Goal: Book appointment/travel/reservation

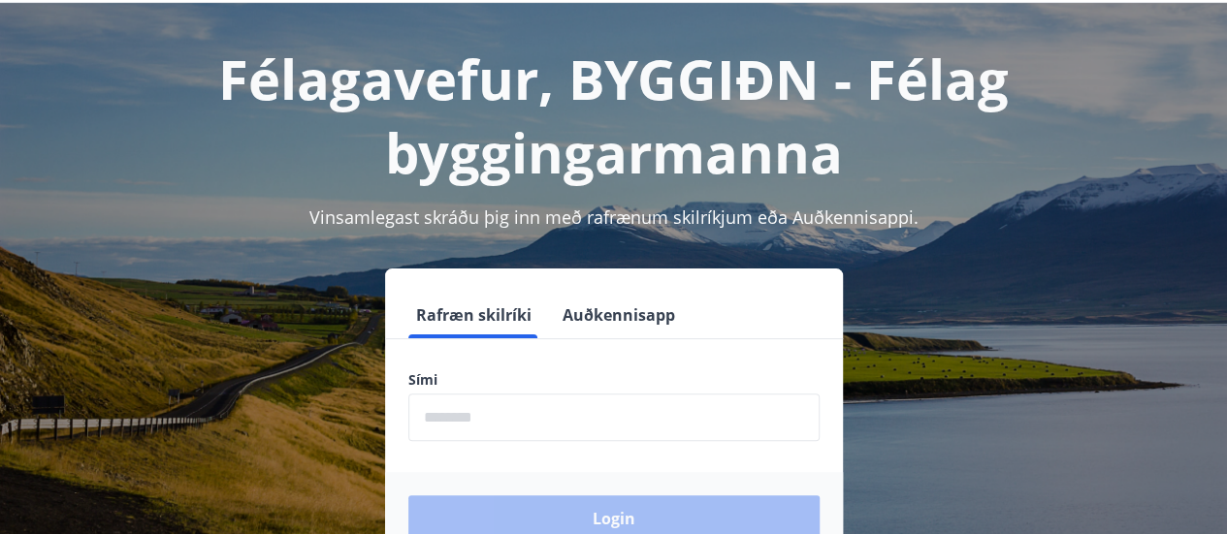
scroll to position [194, 0]
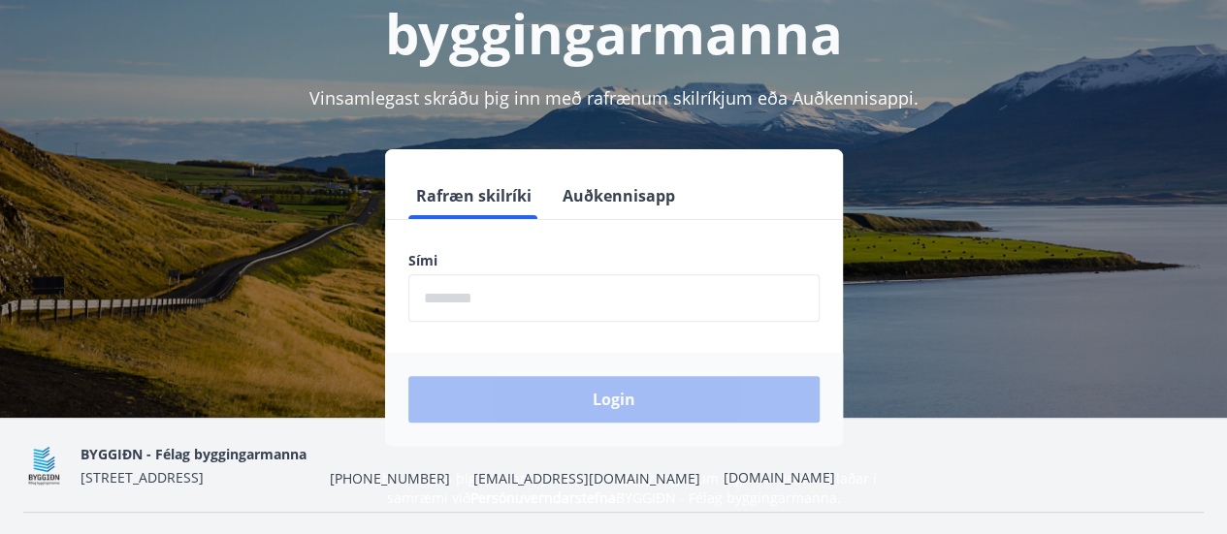
click at [615, 292] on input "phone" at bounding box center [613, 298] width 411 height 48
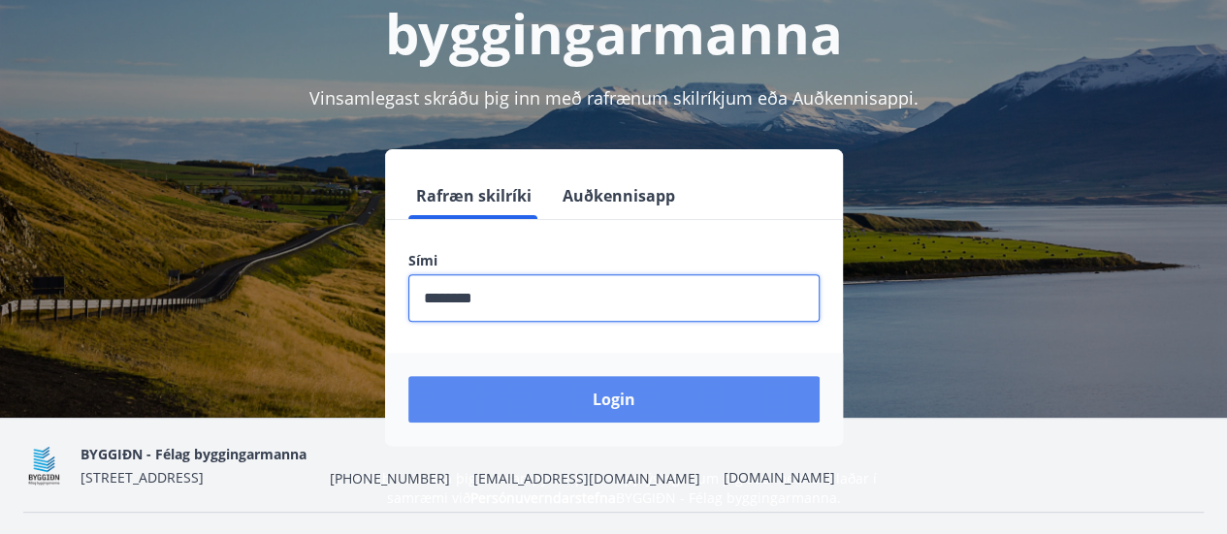
type input "********"
click at [599, 381] on button "Login" at bounding box center [613, 399] width 411 height 47
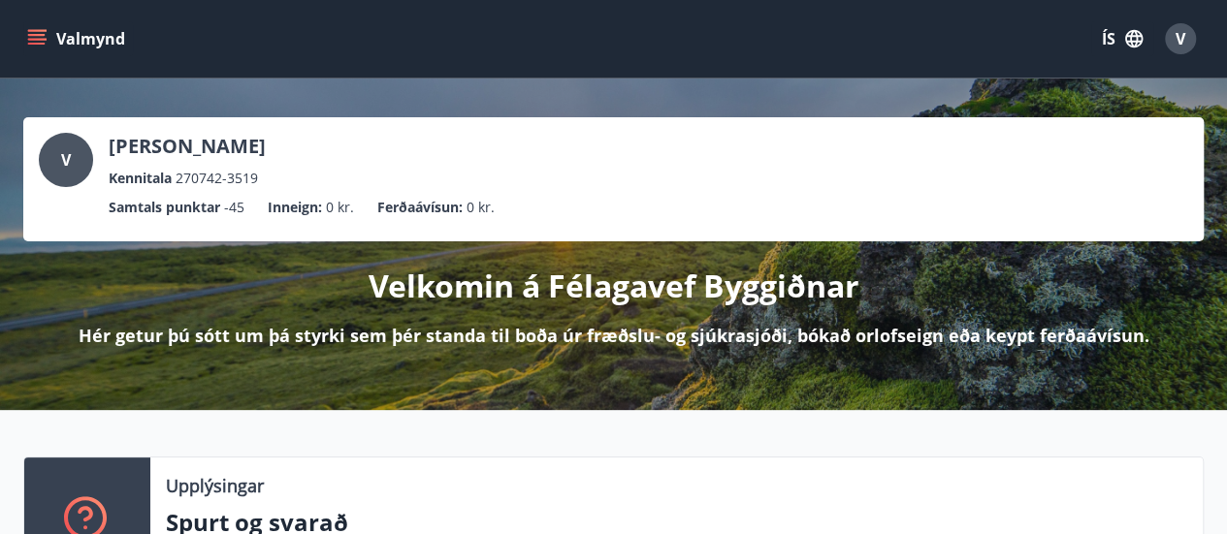
click at [33, 29] on icon "menu" at bounding box center [36, 38] width 19 height 19
click at [765, 464] on div "Upplýsingar Spurt og svarað Nánar" at bounding box center [676, 520] width 1052 height 124
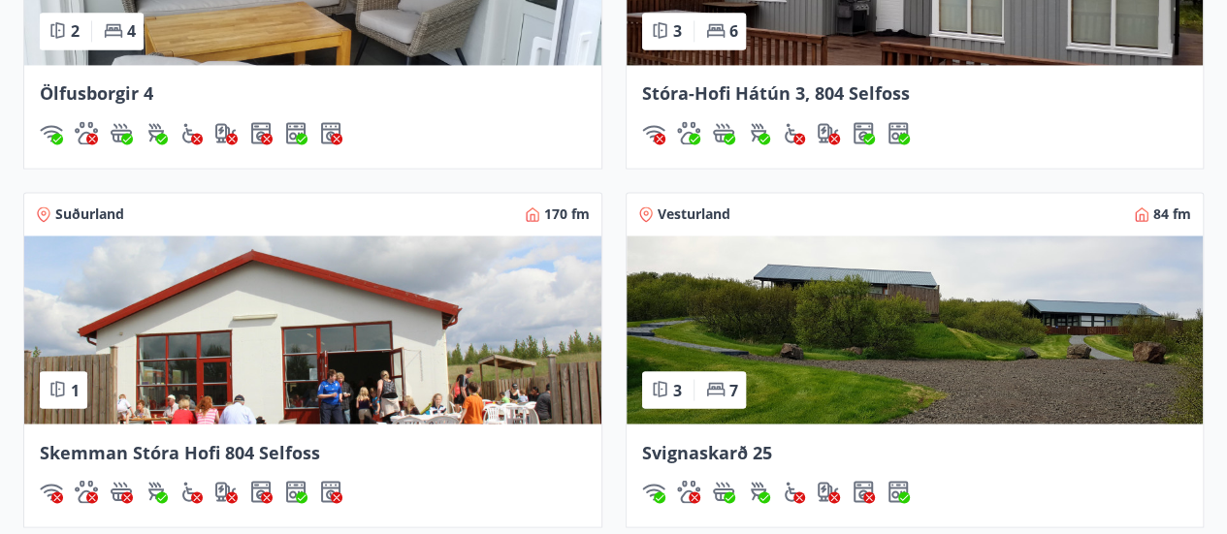
scroll to position [1474, 0]
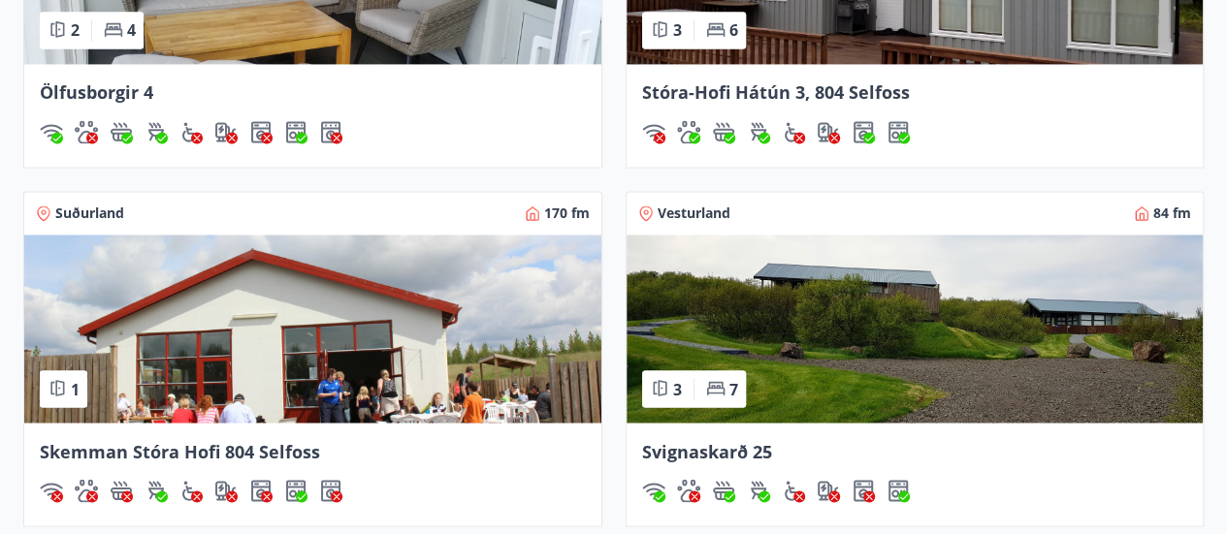
click at [888, 342] on img at bounding box center [914, 329] width 577 height 188
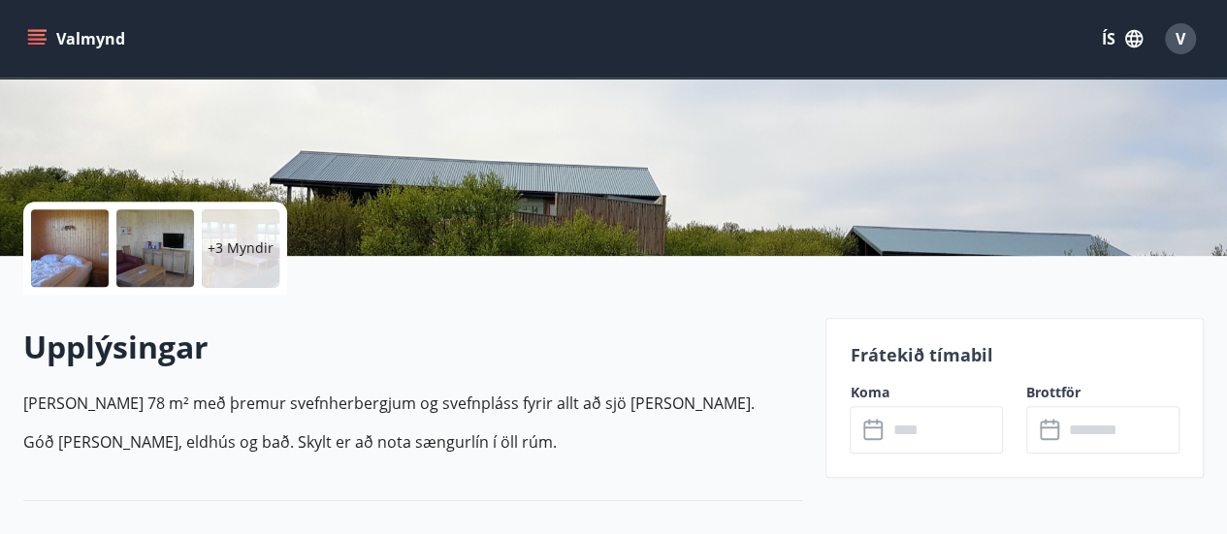
scroll to position [485, 0]
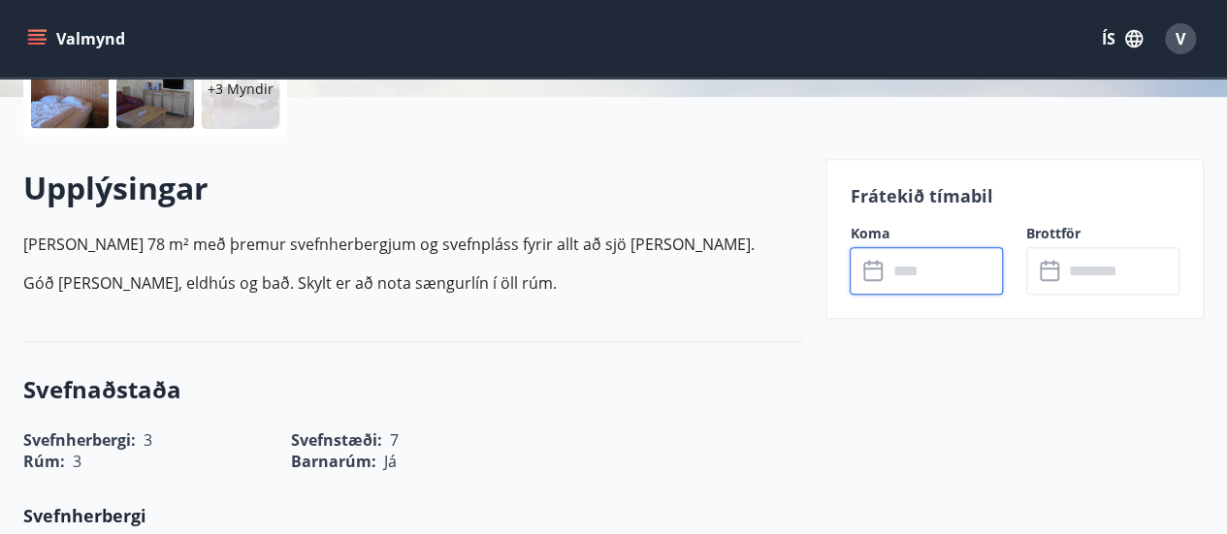
click at [950, 263] on input "text" at bounding box center [944, 271] width 116 height 48
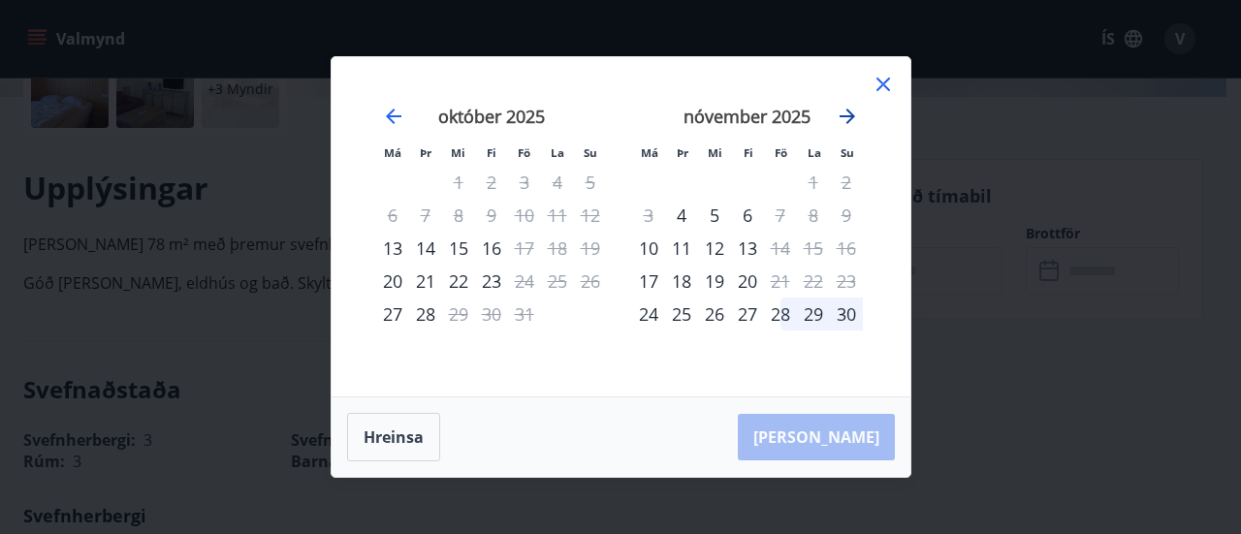
click at [847, 118] on icon "Move forward to switch to the next month." at bounding box center [847, 116] width 23 height 23
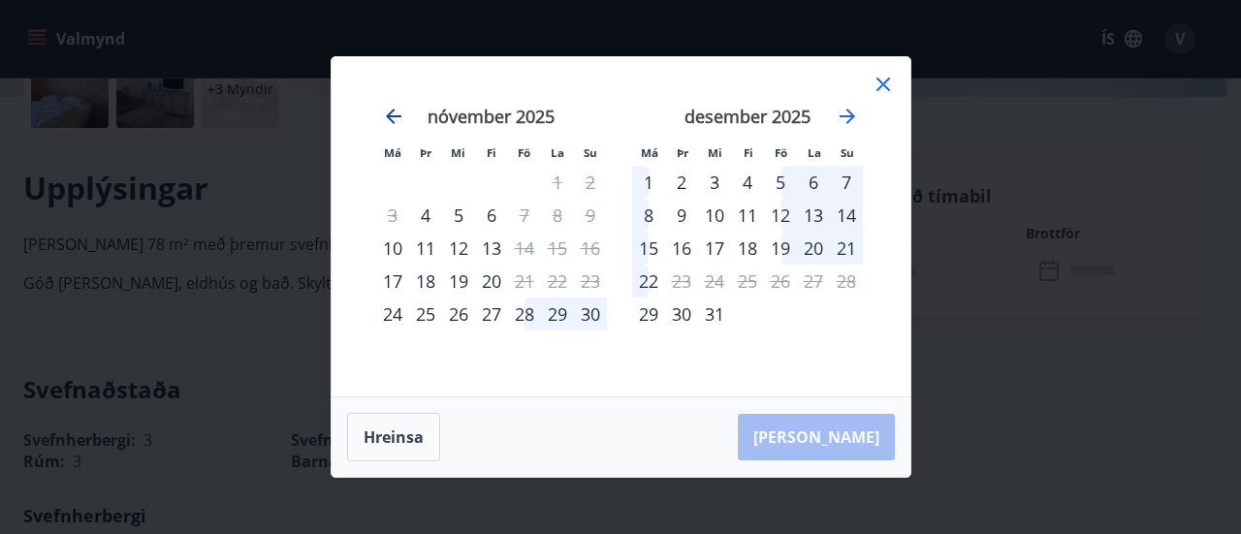
click at [387, 108] on icon "Move backward to switch to the previous month." at bounding box center [393, 116] width 23 height 23
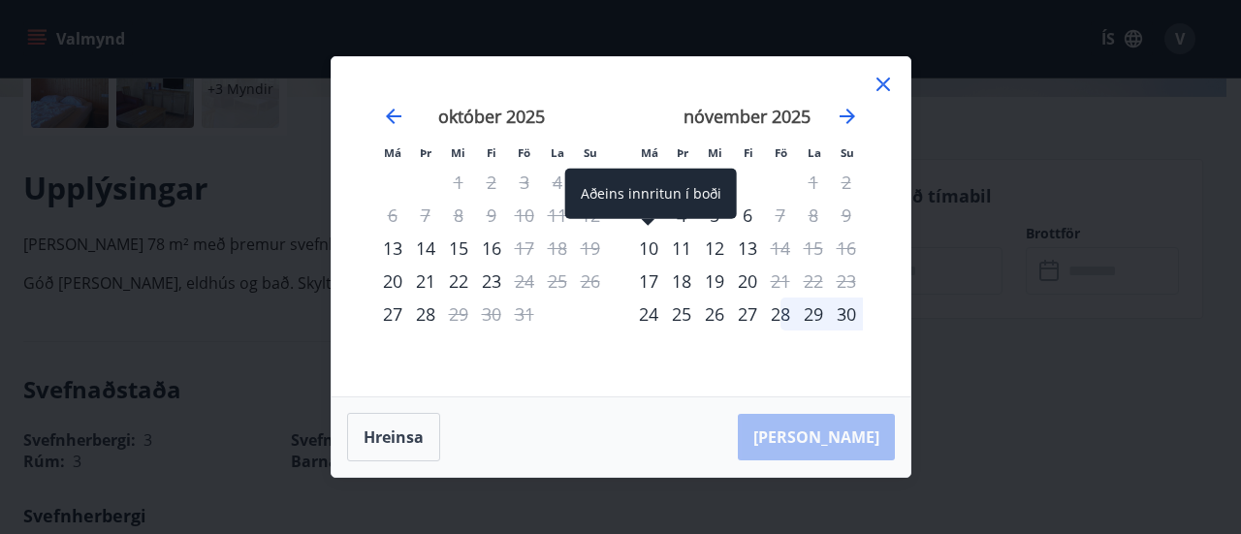
click at [648, 244] on div "10" at bounding box center [648, 248] width 33 height 33
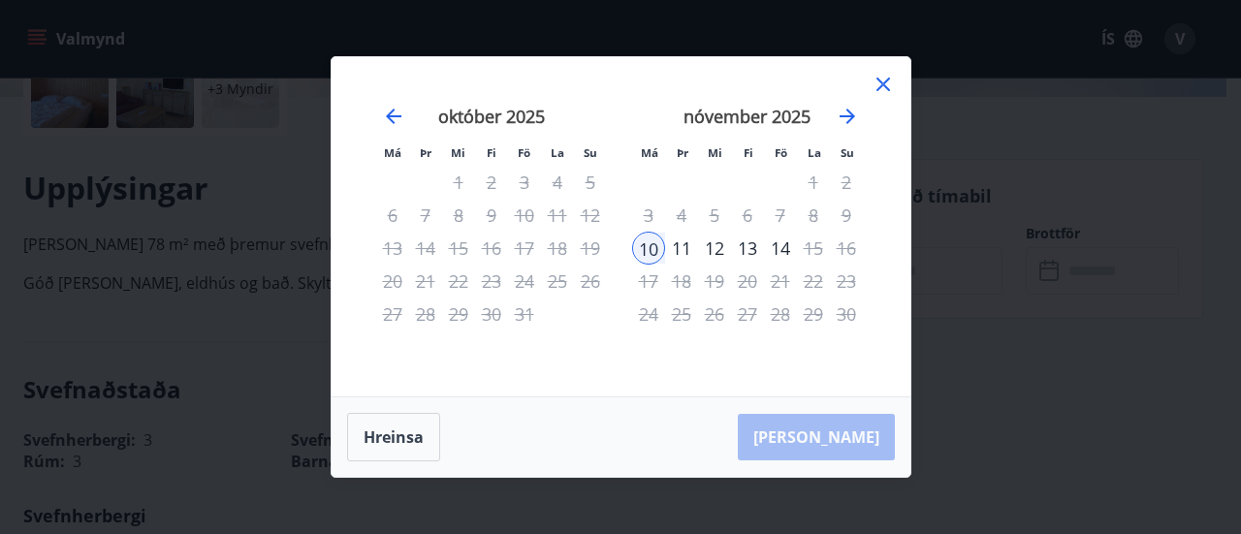
click at [848, 433] on div "Hreinsa Taka Frá" at bounding box center [621, 438] width 579 height 80
click at [882, 84] on icon at bounding box center [882, 84] width 3 height 3
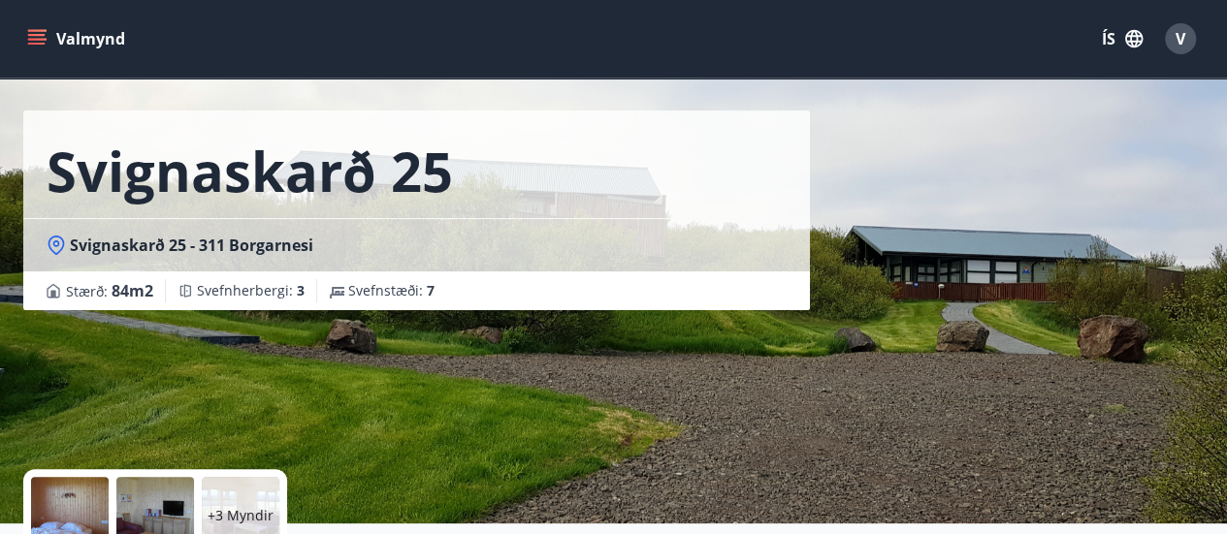
scroll to position [0, 0]
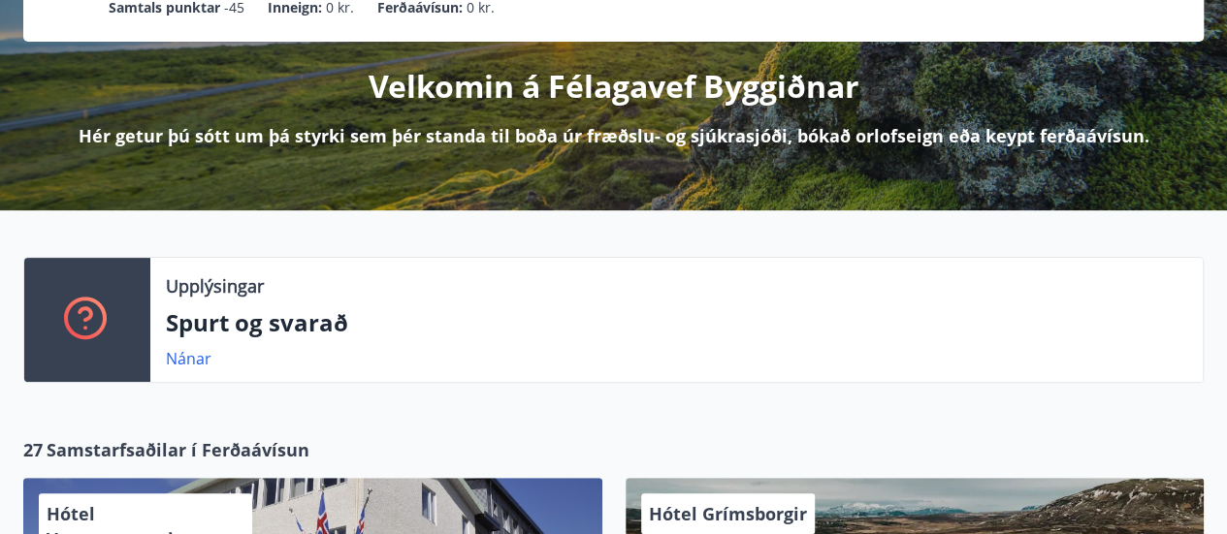
scroll to position [231, 0]
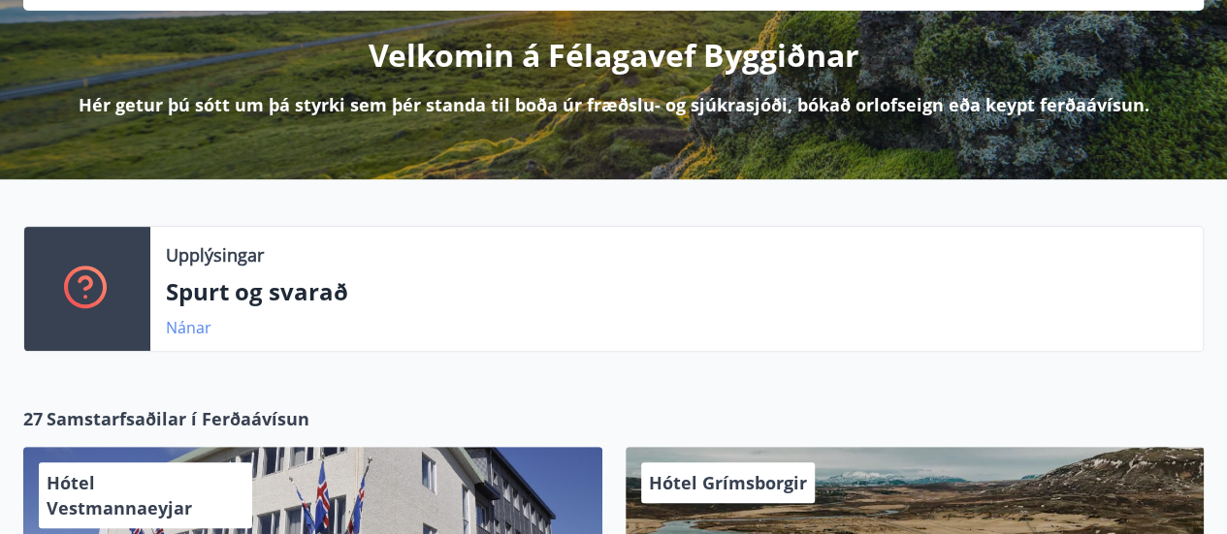
click at [206, 321] on link "Nánar" at bounding box center [189, 327] width 46 height 21
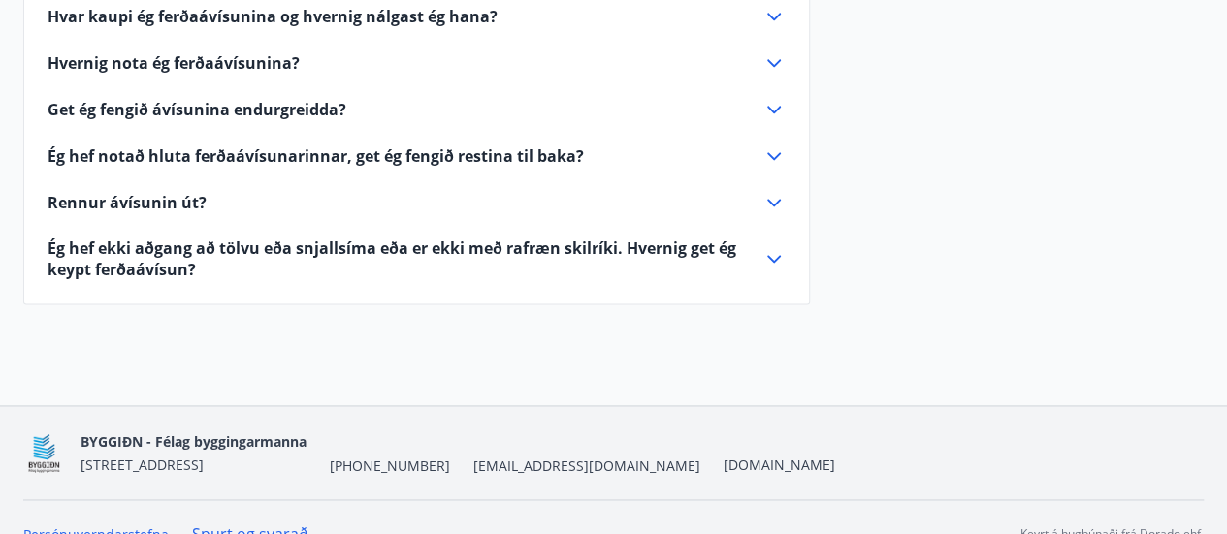
scroll to position [1283, 0]
